Goal: Information Seeking & Learning: Learn about a topic

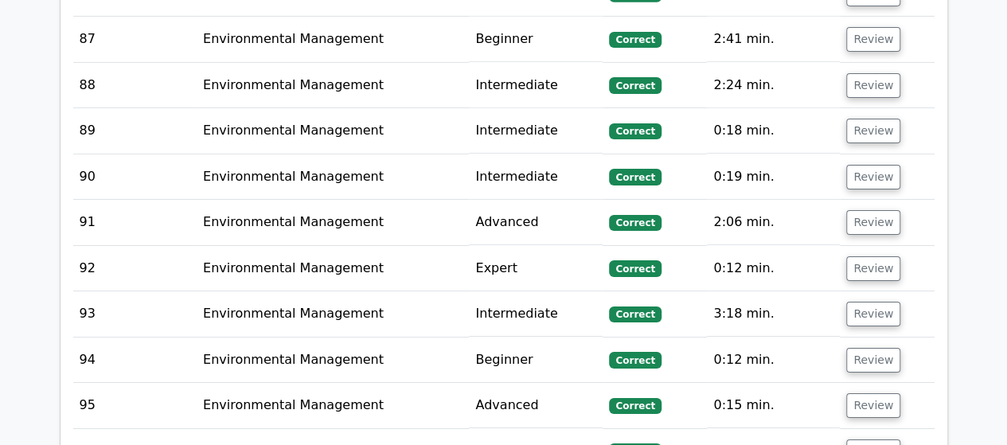
scroll to position [5635, 0]
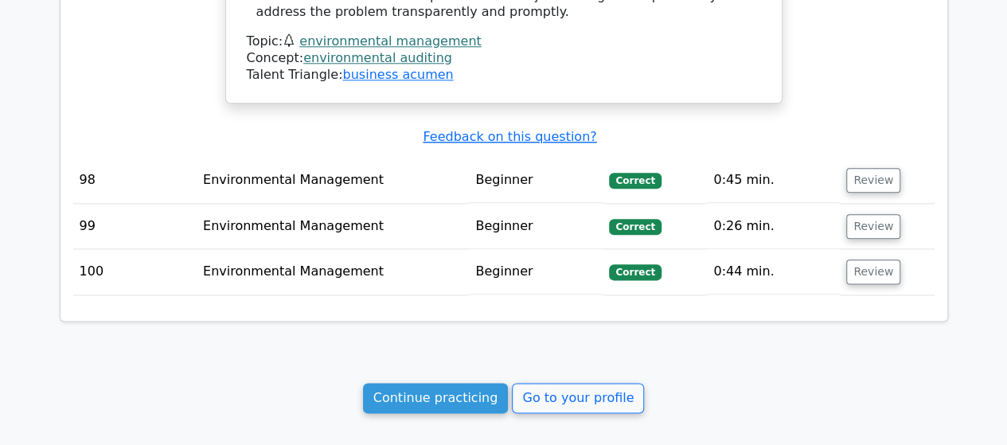
scroll to position [6909, 0]
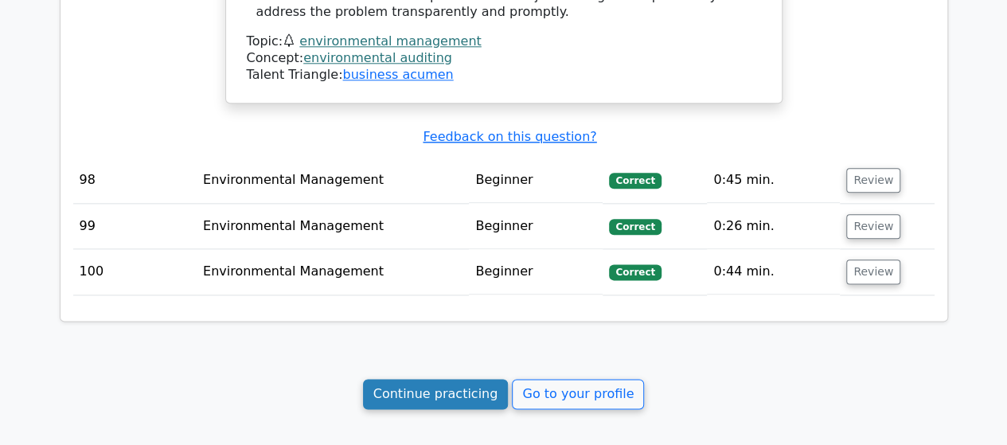
click at [444, 379] on link "Continue practicing" at bounding box center [436, 394] width 146 height 30
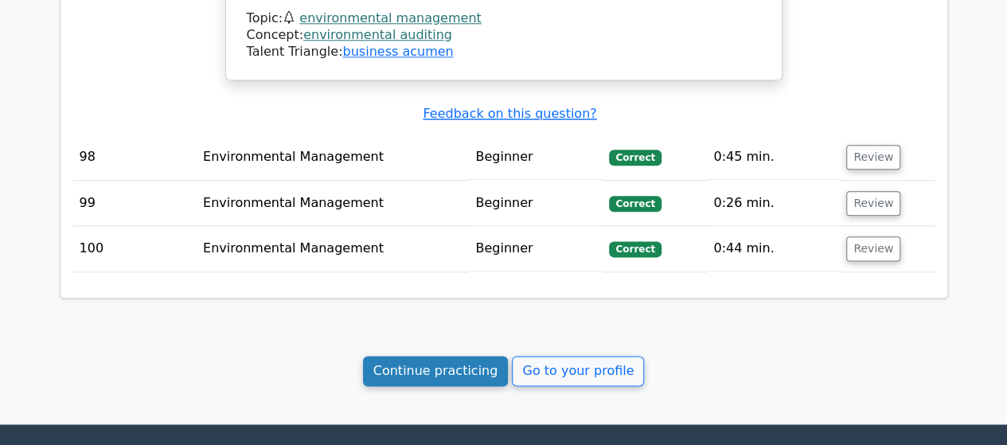
scroll to position [6945, 0]
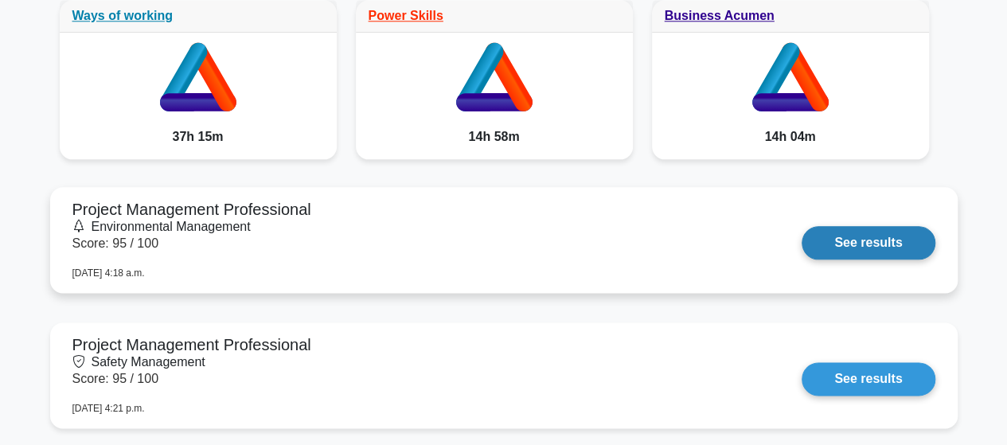
scroll to position [955, 0]
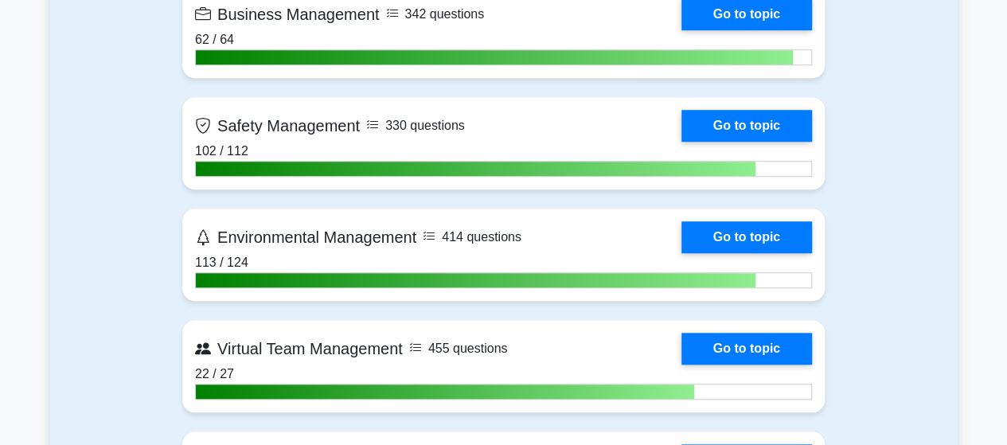
scroll to position [3662, 0]
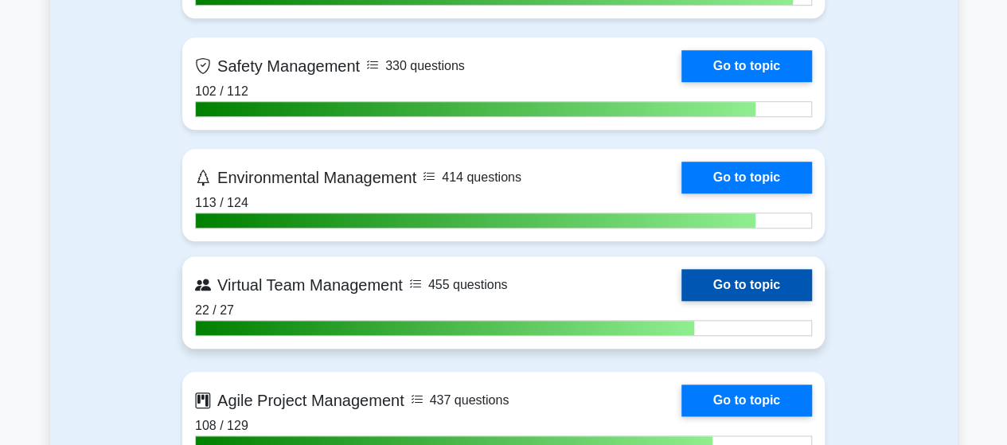
click at [681, 301] on link "Go to topic" at bounding box center [746, 285] width 131 height 32
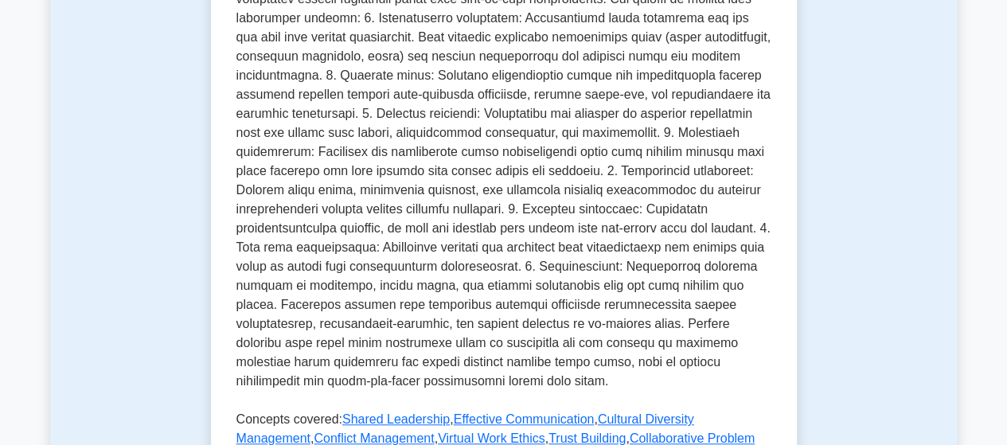
scroll to position [796, 0]
